Goal: Navigation & Orientation: Find specific page/section

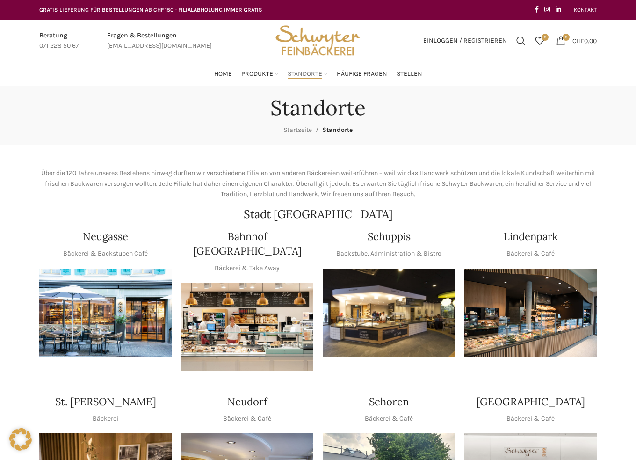
click at [368, 328] on img "1 / 1" at bounding box center [389, 313] width 132 height 88
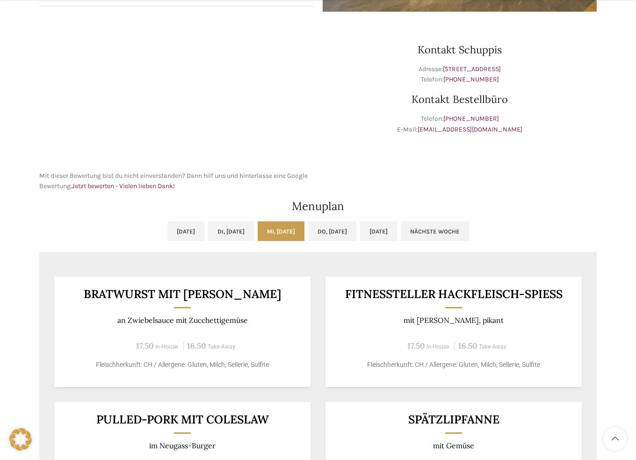
scroll to position [421, 0]
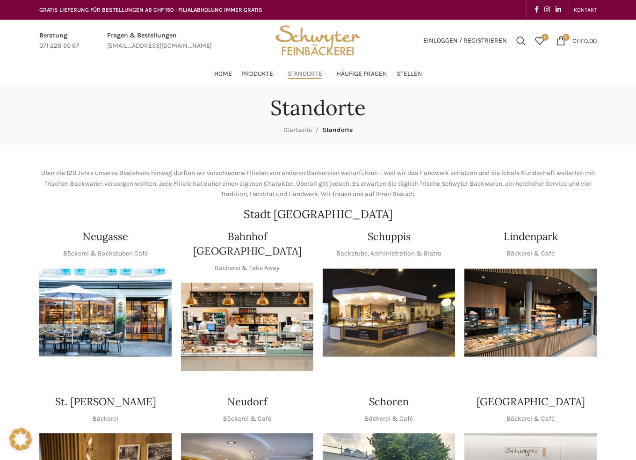
click at [394, 281] on img "1 / 1" at bounding box center [389, 313] width 132 height 88
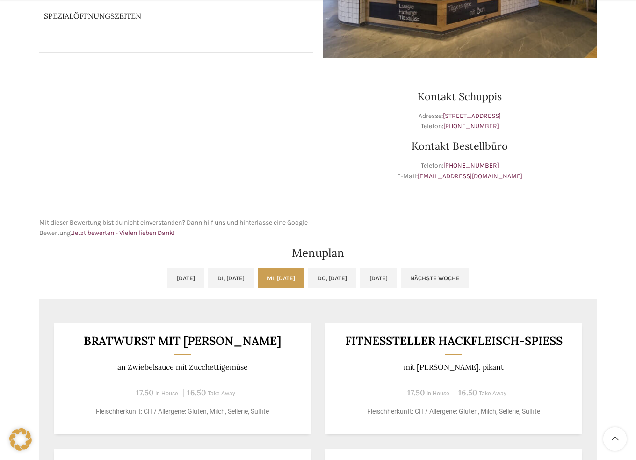
scroll to position [421, 0]
